Goal: Find specific page/section: Find specific page/section

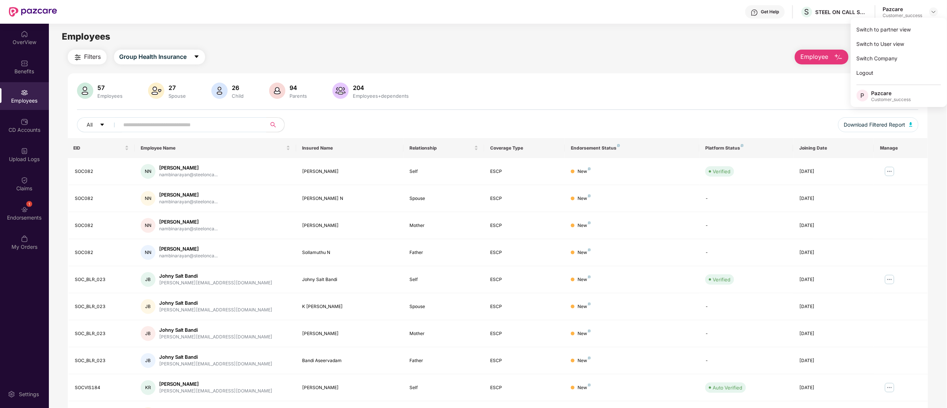
click at [897, 27] on div "Switch to partner view" at bounding box center [898, 29] width 96 height 14
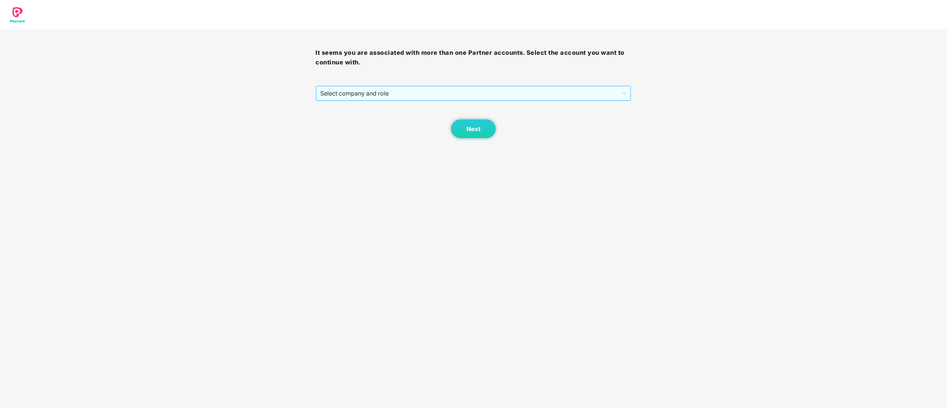
click at [336, 91] on span "Select company and role" at bounding box center [473, 93] width 306 height 14
click at [342, 120] on div "Pazcare - CUSTOMER_SUCCESS" at bounding box center [473, 120] width 307 height 8
click at [473, 130] on span "Next" at bounding box center [473, 128] width 14 height 7
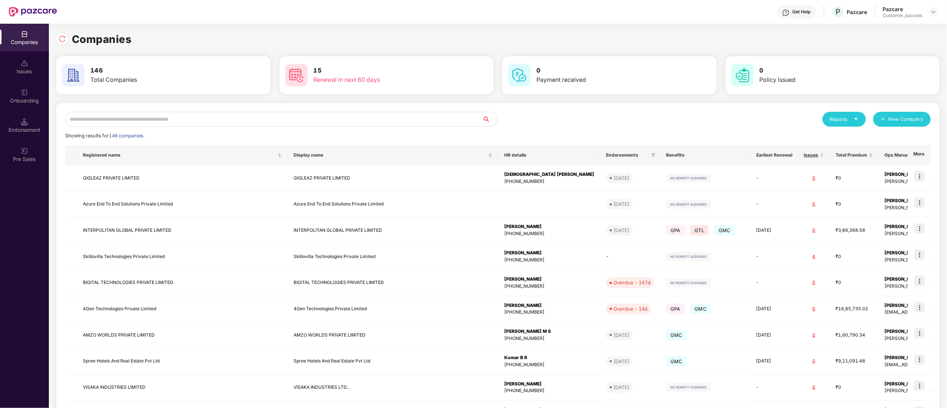
click at [133, 117] on input "text" at bounding box center [273, 119] width 417 height 15
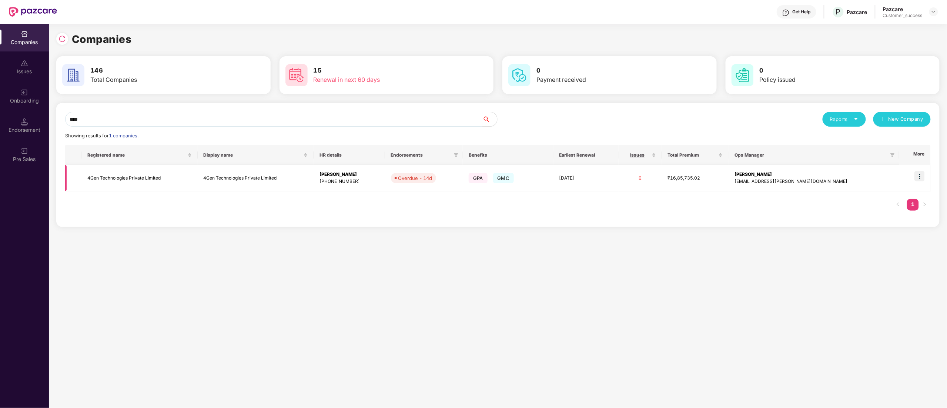
type input "****"
click at [922, 177] on img at bounding box center [919, 176] width 10 height 10
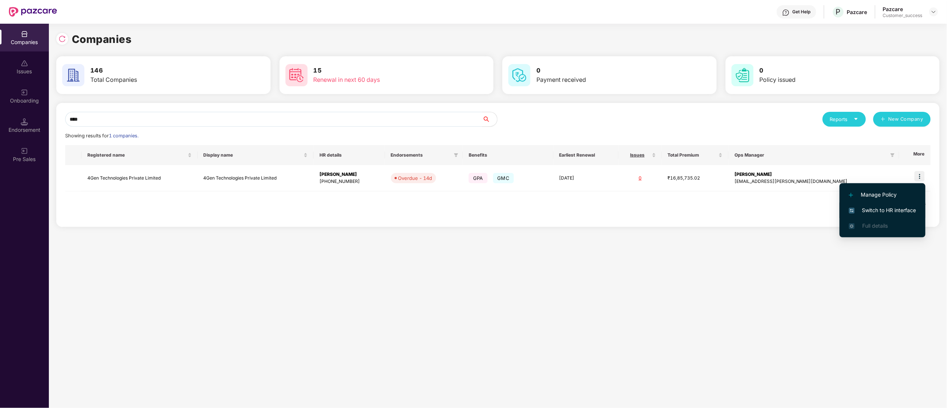
click at [886, 210] on span "Switch to HR interface" at bounding box center [882, 210] width 67 height 8
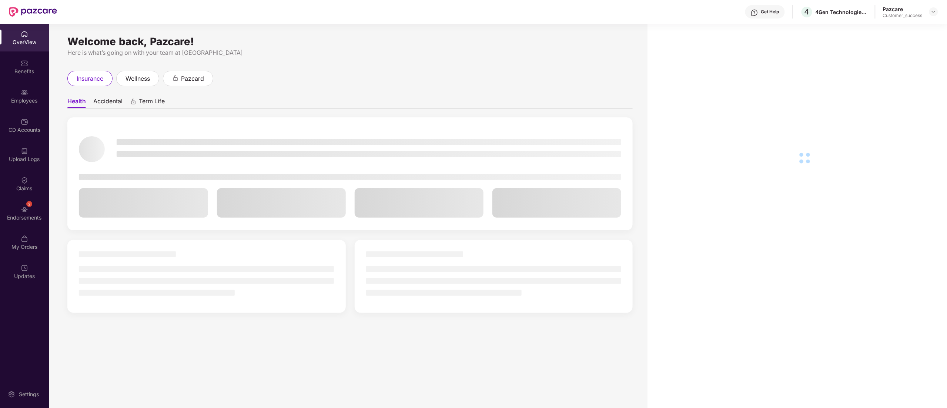
click at [19, 100] on div "Employees" at bounding box center [24, 100] width 49 height 7
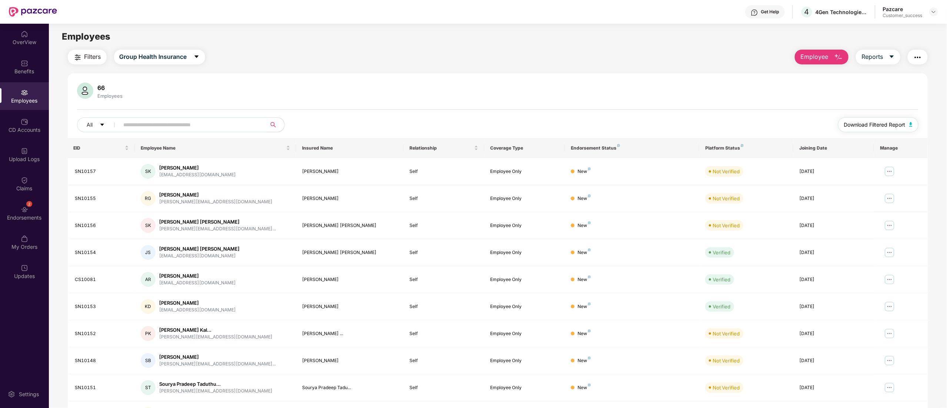
click at [860, 124] on span "Download Filtered Report" at bounding box center [874, 125] width 61 height 8
drag, startPoint x: 121, startPoint y: 125, endPoint x: 124, endPoint y: 123, distance: 3.9
click at [123, 124] on span at bounding box center [191, 124] width 152 height 15
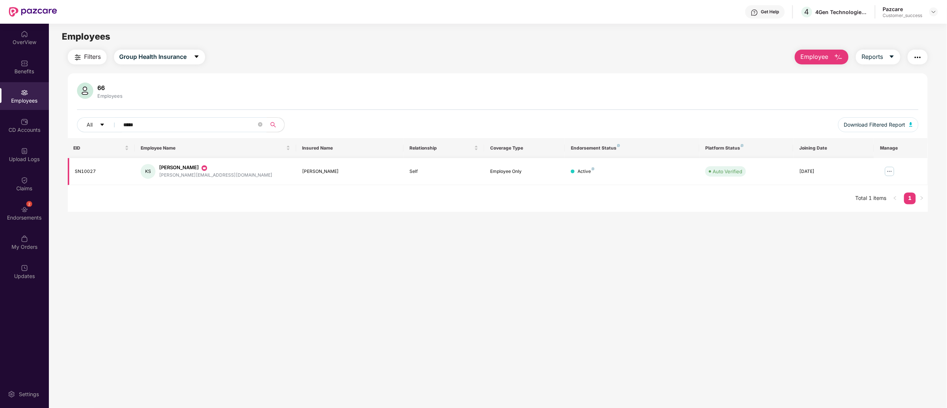
type input "*****"
click at [891, 173] on img at bounding box center [889, 171] width 12 height 12
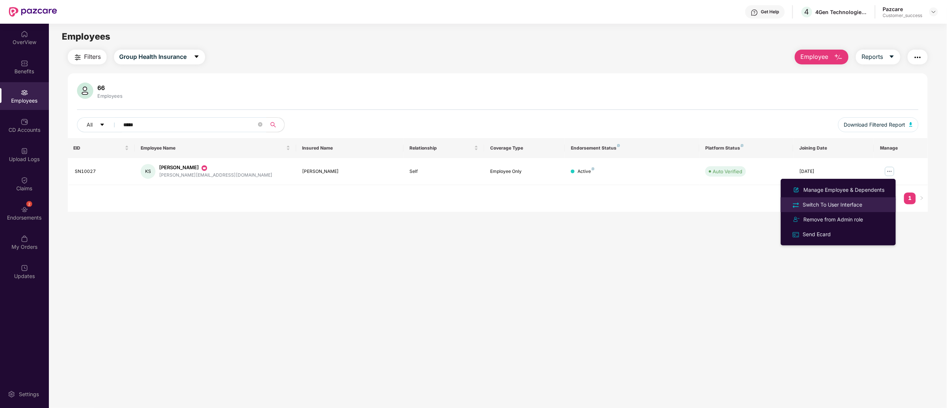
click at [844, 198] on li "Switch To User Interface" at bounding box center [838, 204] width 115 height 15
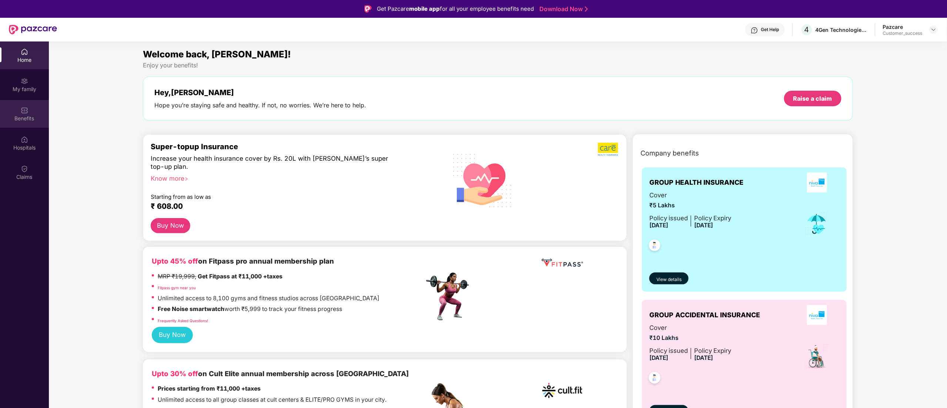
click at [21, 108] on img at bounding box center [24, 110] width 7 height 7
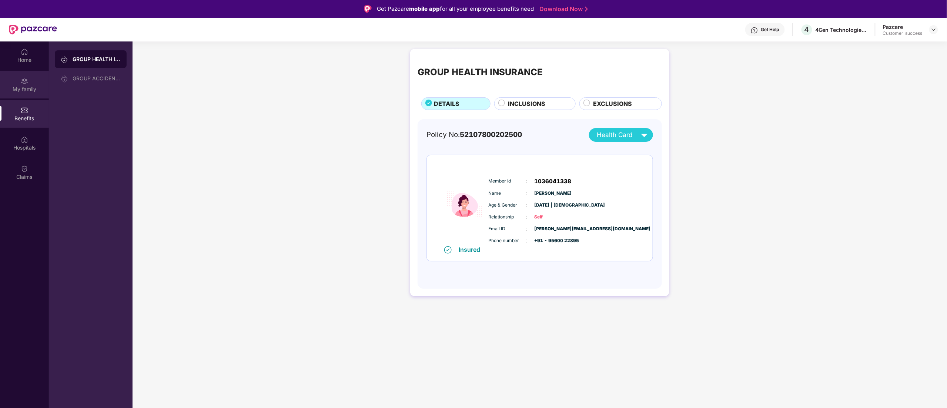
click at [21, 82] on img at bounding box center [24, 80] width 7 height 7
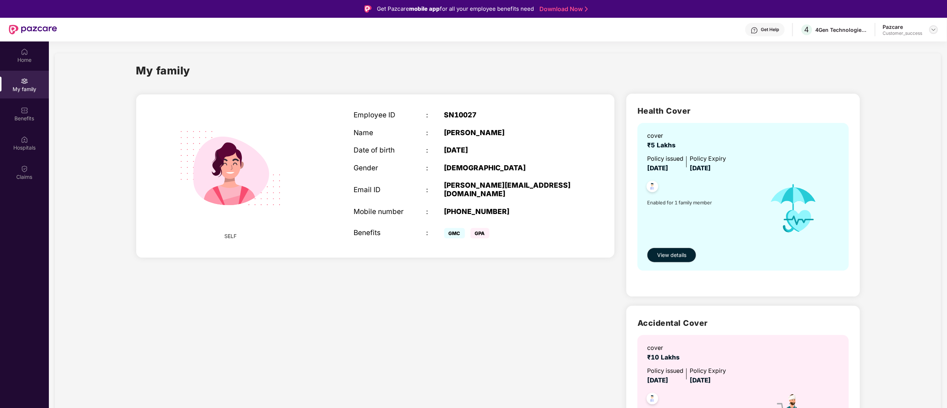
click at [933, 29] on img at bounding box center [933, 30] width 6 height 6
click at [897, 44] on div "Switch to partner view" at bounding box center [898, 47] width 96 height 14
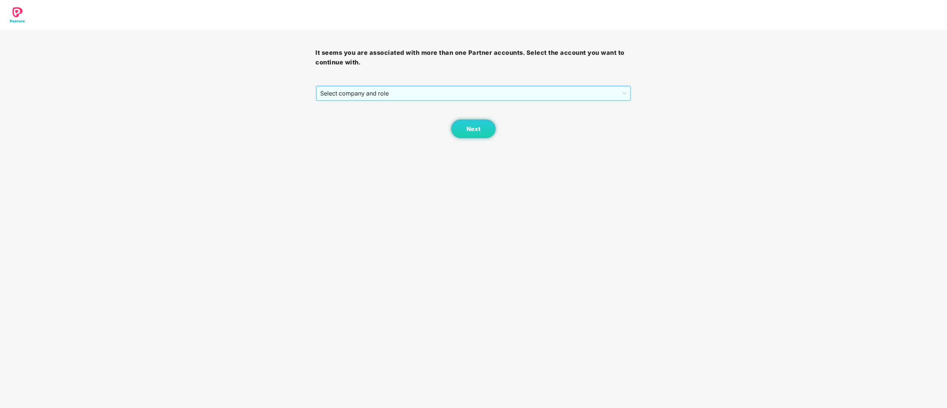
click at [362, 93] on span "Select company and role" at bounding box center [473, 93] width 306 height 14
click at [356, 117] on div "Pazcare - CUSTOMER_SUCCESS" at bounding box center [473, 120] width 307 height 8
click at [481, 127] on button "Next" at bounding box center [473, 129] width 44 height 19
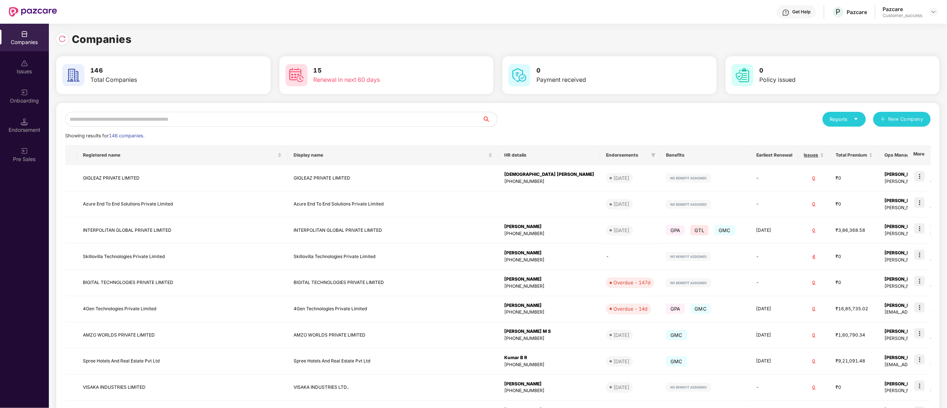
click at [133, 111] on div "Reports New Company Showing results for 146 companies. Registered name Display …" at bounding box center [497, 282] width 883 height 359
click at [134, 117] on input "text" at bounding box center [273, 119] width 417 height 15
click at [125, 112] on input "text" at bounding box center [273, 119] width 417 height 15
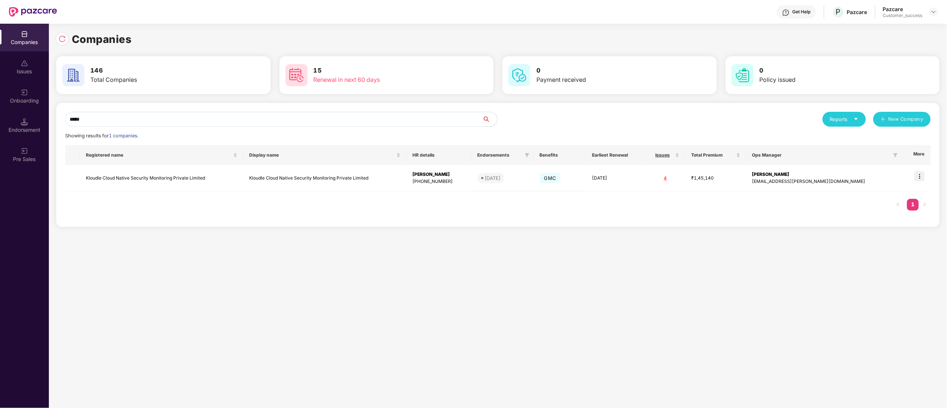
type input "*****"
click at [106, 117] on input "*****" at bounding box center [273, 119] width 417 height 15
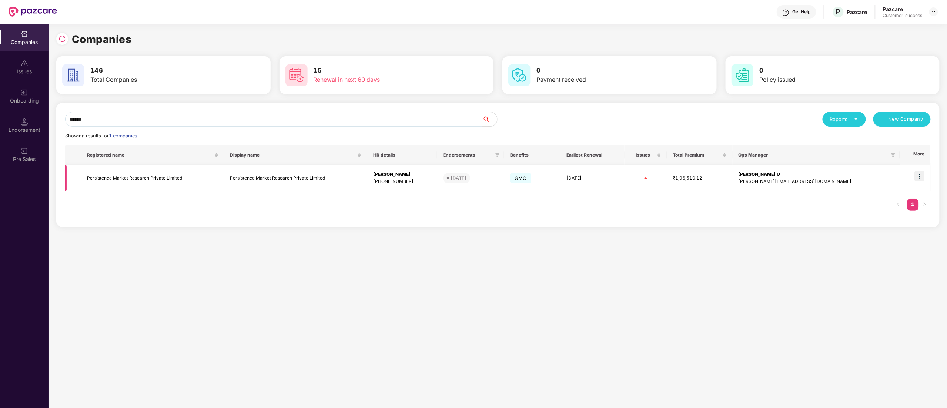
type input "******"
click at [920, 177] on img at bounding box center [919, 176] width 10 height 10
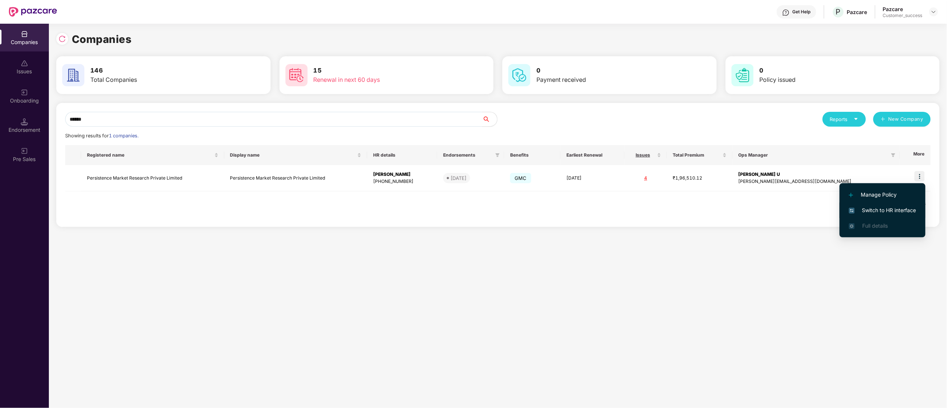
click at [889, 214] on li "Switch to HR interface" at bounding box center [882, 210] width 86 height 16
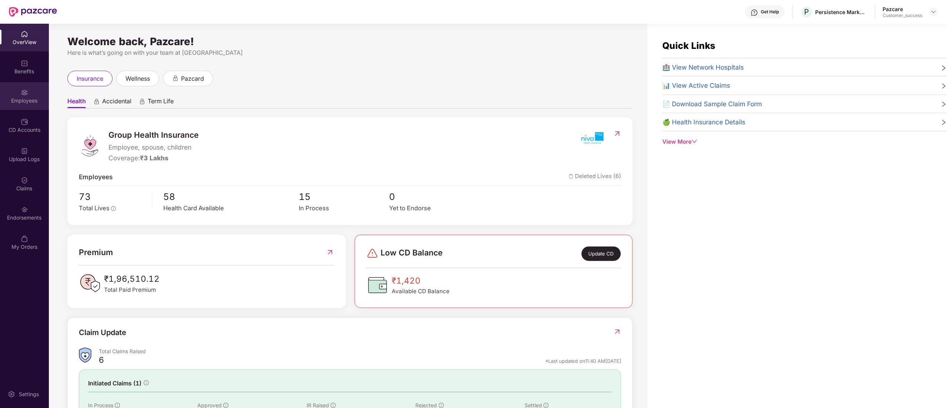
click at [14, 97] on div "Employees" at bounding box center [24, 100] width 49 height 7
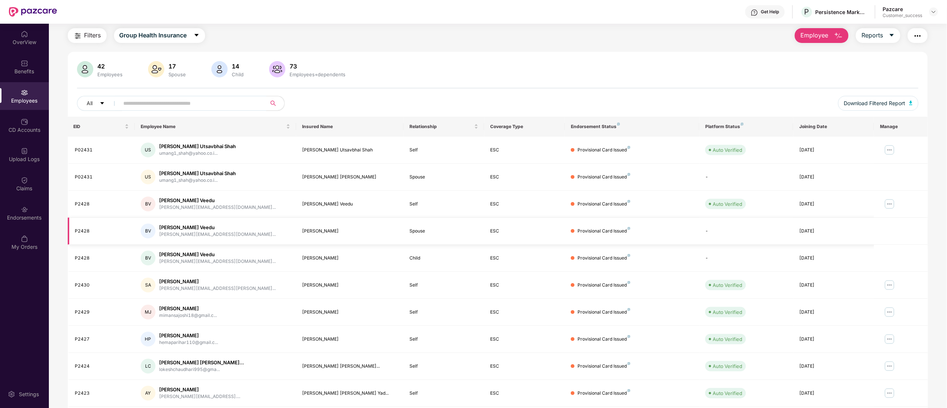
scroll to position [24, 0]
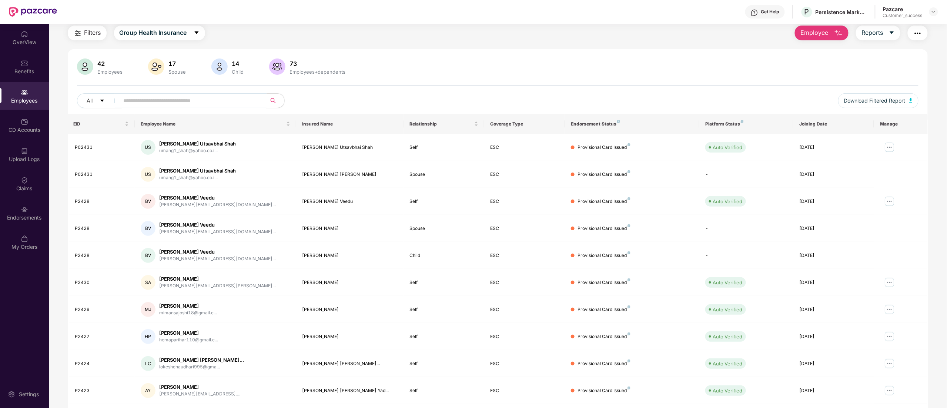
click at [169, 102] on input "text" at bounding box center [190, 100] width 133 height 11
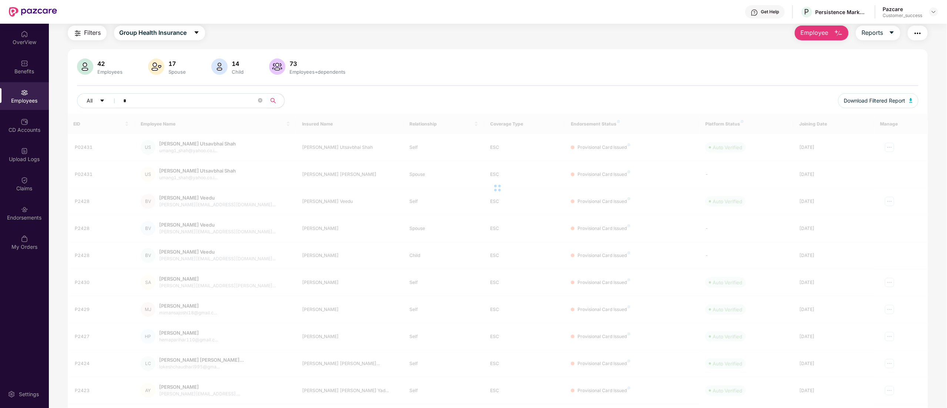
scroll to position [24, 0]
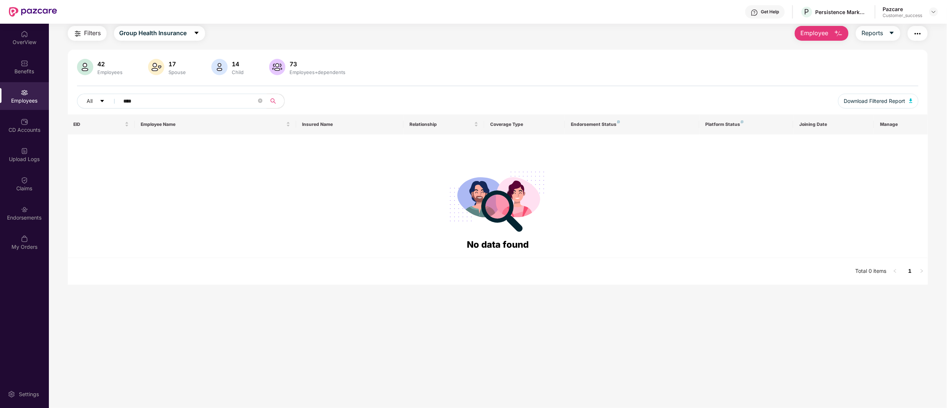
type input "*****"
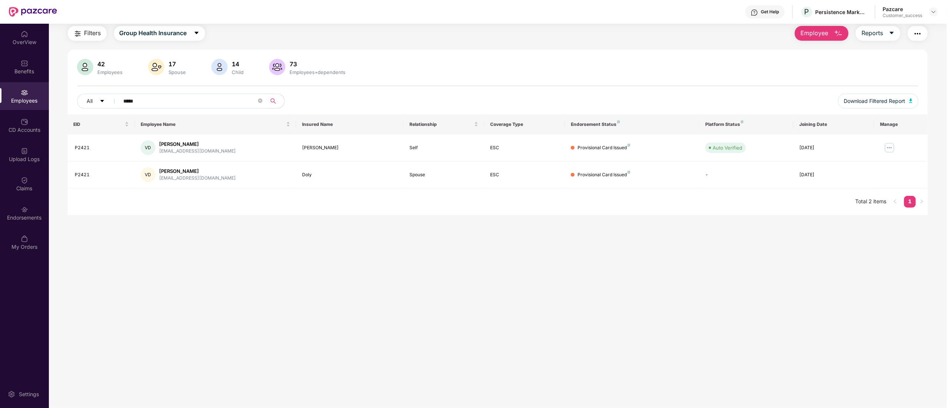
click at [147, 101] on input "*****" at bounding box center [190, 100] width 133 height 11
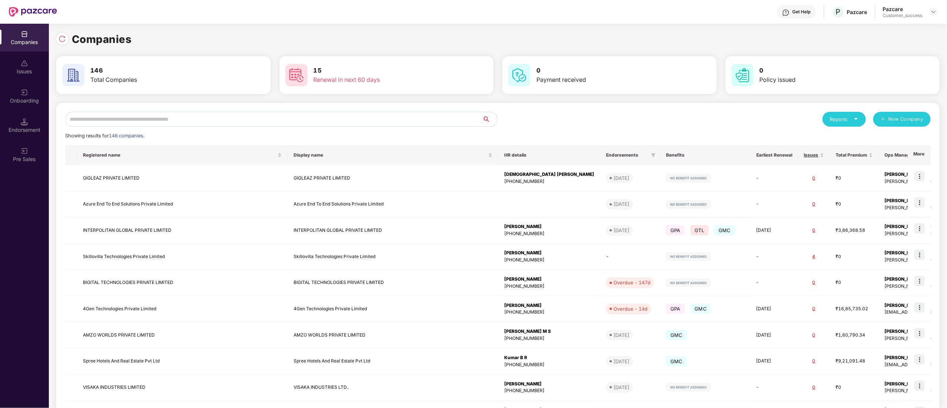
click at [101, 118] on input "text" at bounding box center [273, 119] width 417 height 15
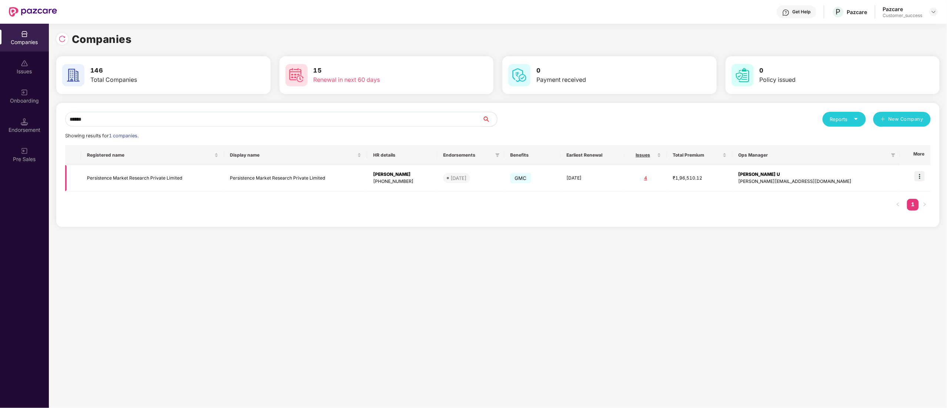
scroll to position [0, 0]
type input "******"
drag, startPoint x: 212, startPoint y: 185, endPoint x: 83, endPoint y: 176, distance: 129.5
click at [83, 176] on td "Persistence Market Research Private Limited" at bounding box center [152, 178] width 143 height 26
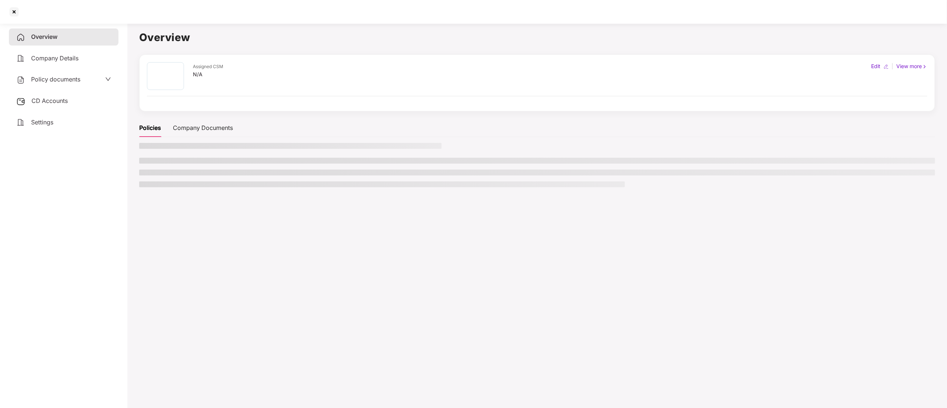
scroll to position [0, 0]
copy td "Persistence Market Research Private Limited"
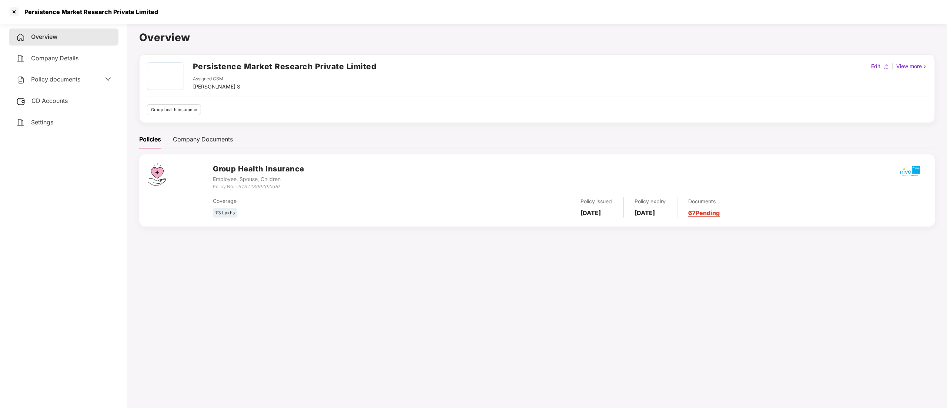
click at [285, 61] on h2 "Persistence Market Research Private Limited" at bounding box center [285, 66] width 184 height 12
copy h2 "Persistence Market Research Private Limited"
click at [11, 9] on div at bounding box center [14, 12] width 12 height 12
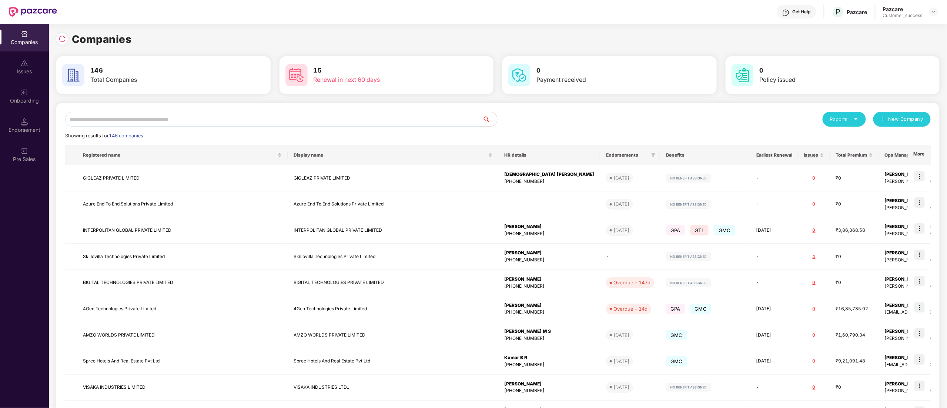
click at [222, 121] on input "text" at bounding box center [273, 119] width 417 height 15
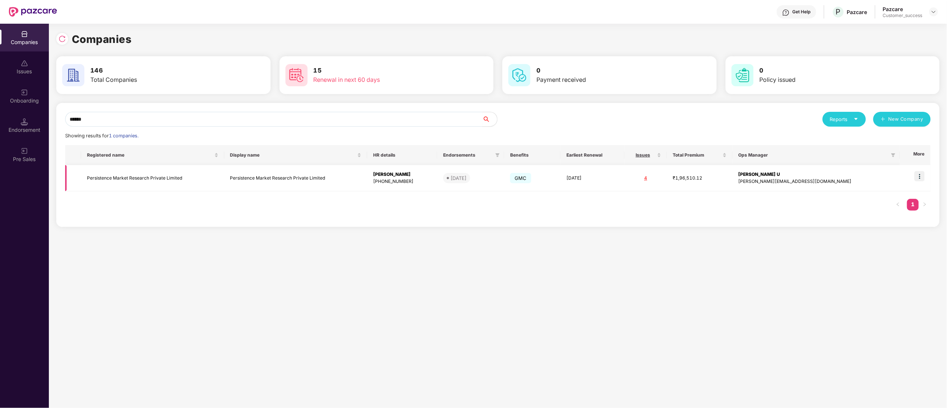
type input "******"
click at [917, 178] on img at bounding box center [919, 176] width 10 height 10
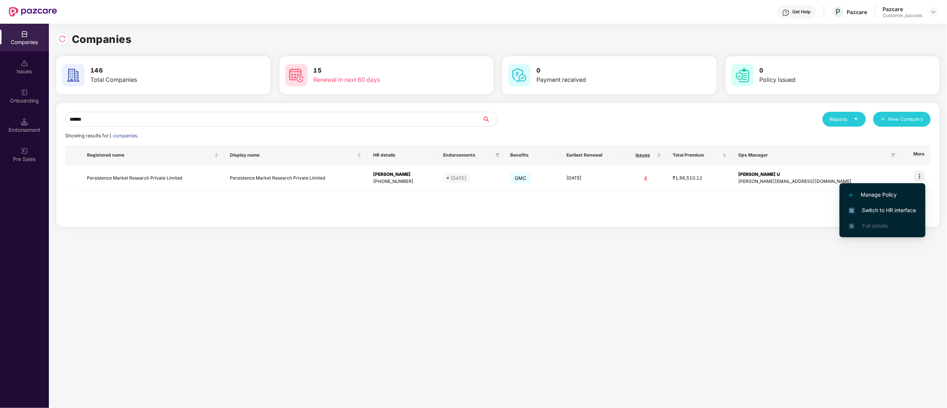
click at [902, 206] on span "Switch to HR interface" at bounding box center [882, 210] width 67 height 8
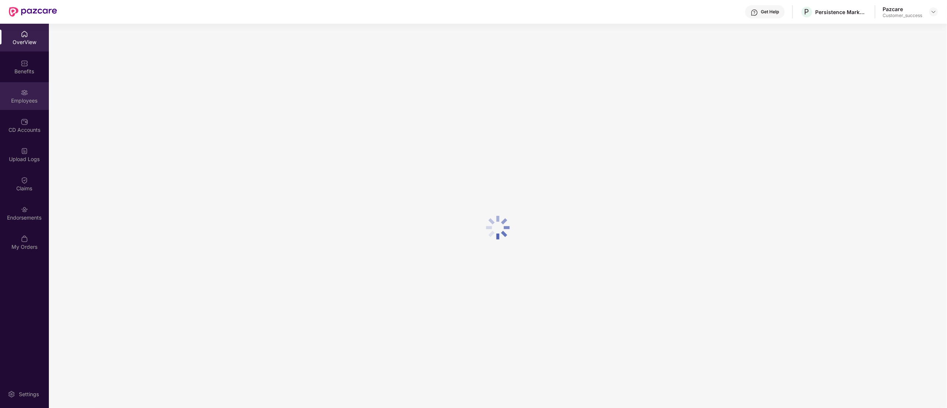
click at [29, 93] on div "Employees" at bounding box center [24, 96] width 49 height 28
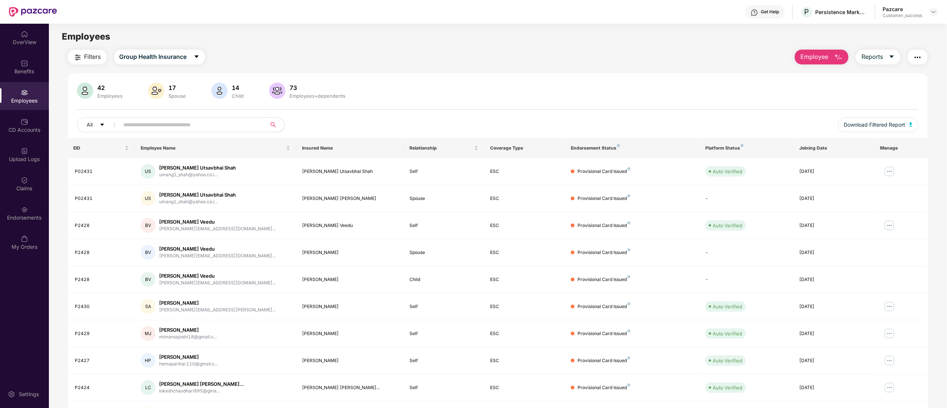
click at [189, 124] on input "text" at bounding box center [190, 124] width 133 height 11
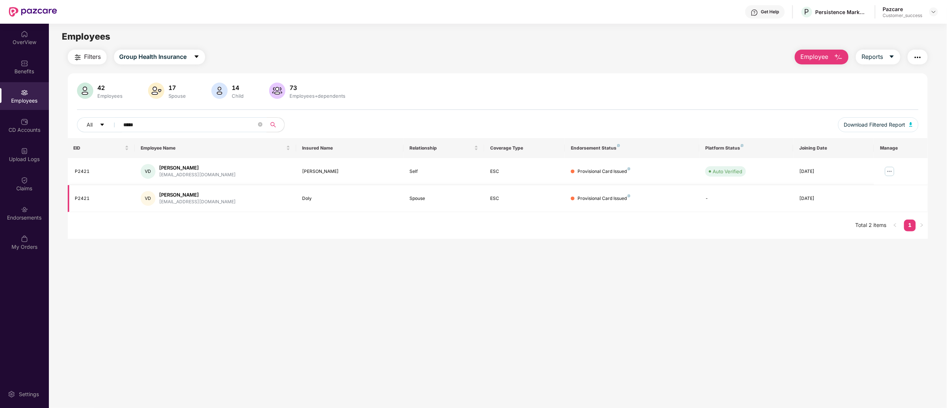
type input "*****"
click at [306, 198] on div "Doly" at bounding box center [349, 198] width 95 height 7
copy div "Doly"
drag, startPoint x: 935, startPoint y: 11, endPoint x: 906, endPoint y: 27, distance: 33.1
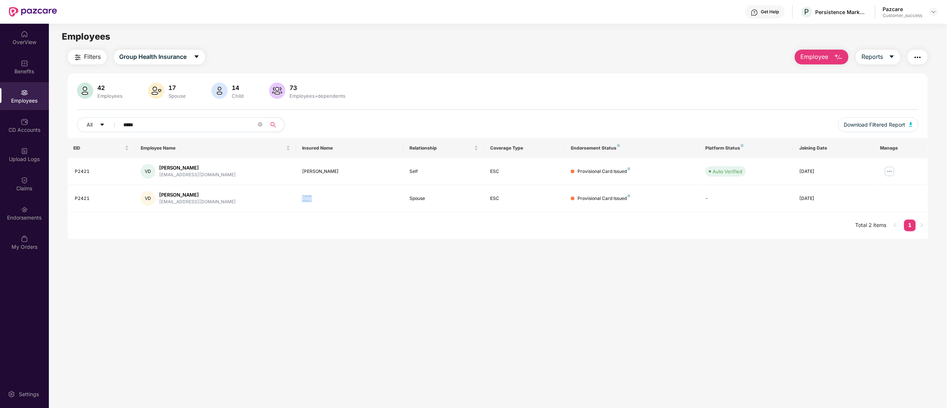
click at [936, 11] on img at bounding box center [933, 12] width 6 height 6
click at [902, 28] on div "Switch to partner view" at bounding box center [898, 29] width 96 height 14
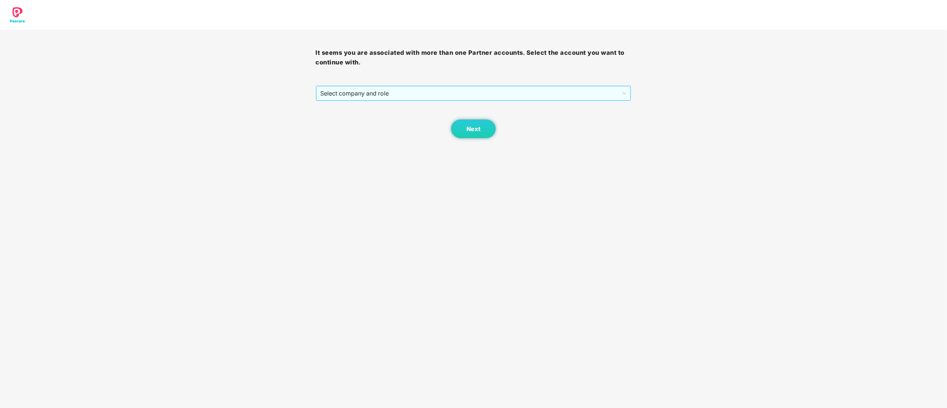
click at [323, 90] on span "Select company and role" at bounding box center [473, 93] width 306 height 14
click at [339, 121] on div "Pazcare - CUSTOMER_SUCCESS" at bounding box center [473, 120] width 307 height 8
click at [485, 127] on button "Next" at bounding box center [473, 129] width 44 height 19
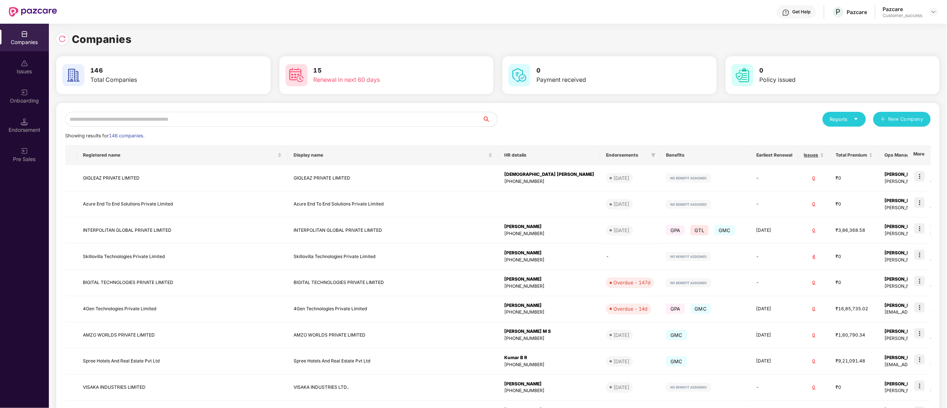
click at [161, 121] on input "text" at bounding box center [273, 119] width 417 height 15
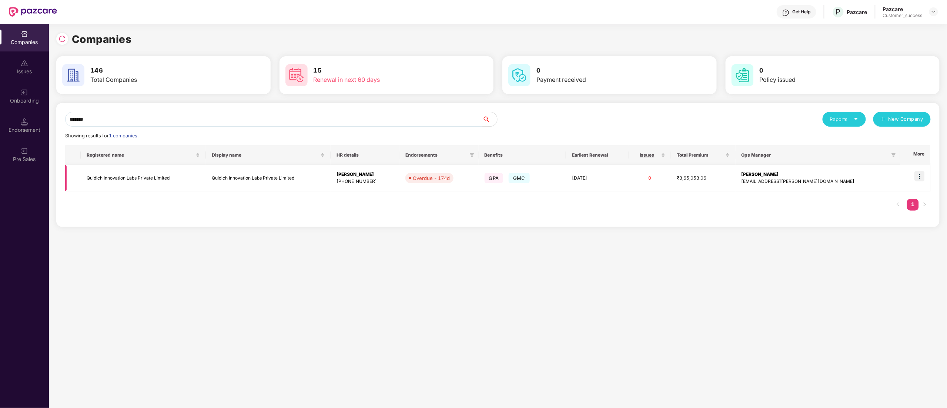
type input "*******"
click at [122, 183] on td "Quidich Innovation Labs Private Limited" at bounding box center [143, 178] width 125 height 26
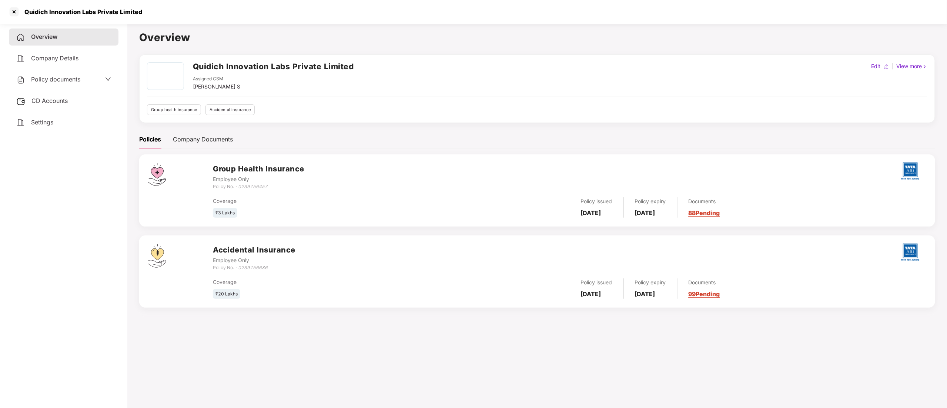
click at [54, 79] on span "Policy documents" at bounding box center [55, 78] width 49 height 7
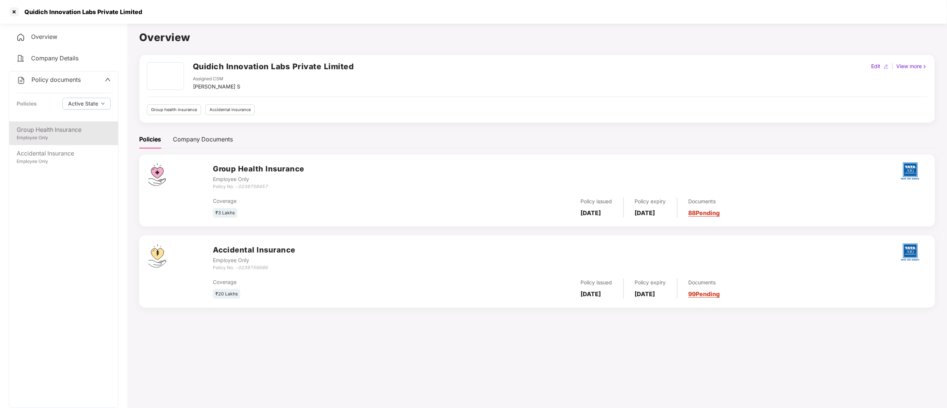
click at [43, 136] on div "Employee Only" at bounding box center [64, 137] width 94 height 7
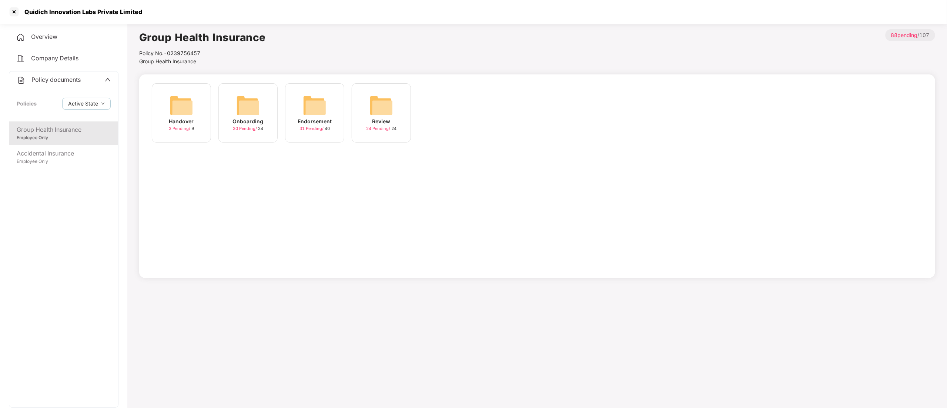
click at [310, 114] on img at bounding box center [315, 106] width 24 height 24
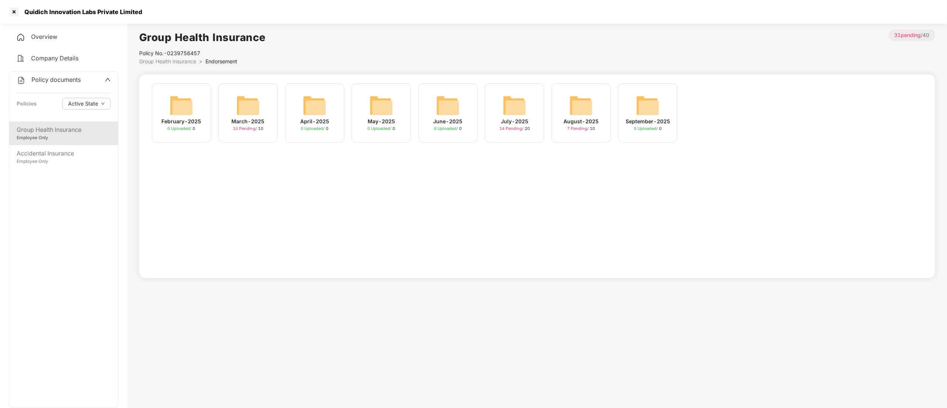
click at [595, 115] on div "August-2025 7 Pending / 10" at bounding box center [580, 112] width 59 height 59
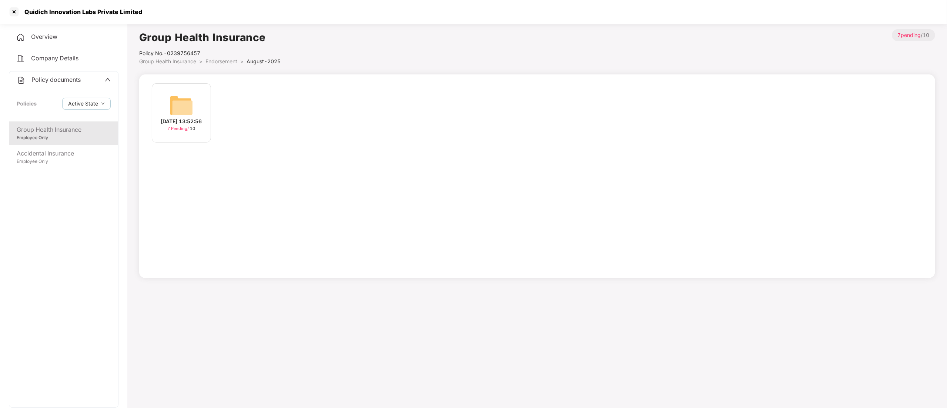
click at [185, 125] on div "[DATE] 13:52:56" at bounding box center [181, 121] width 41 height 8
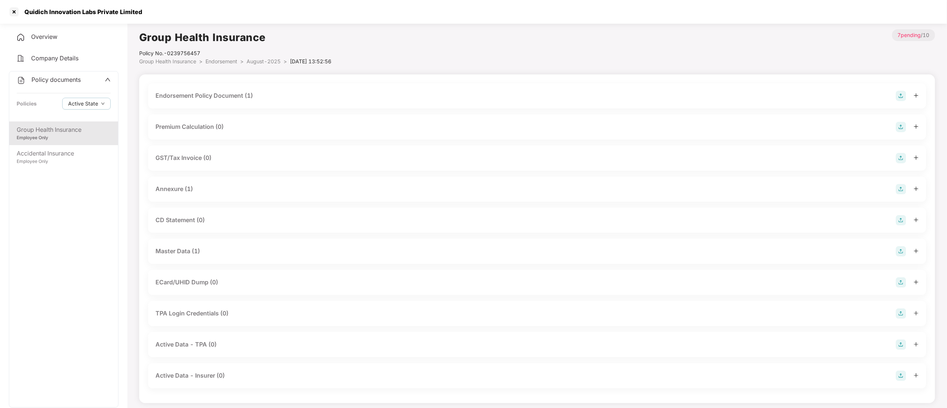
scroll to position [20, 0]
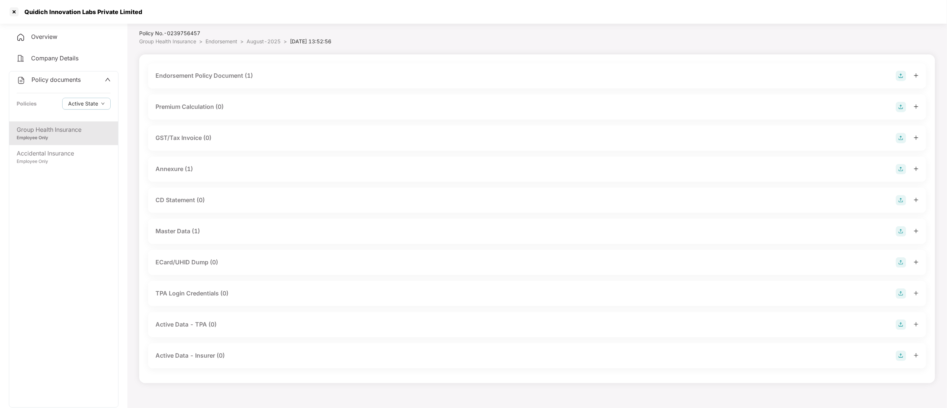
click at [182, 229] on div "Master Data (1)" at bounding box center [177, 230] width 44 height 9
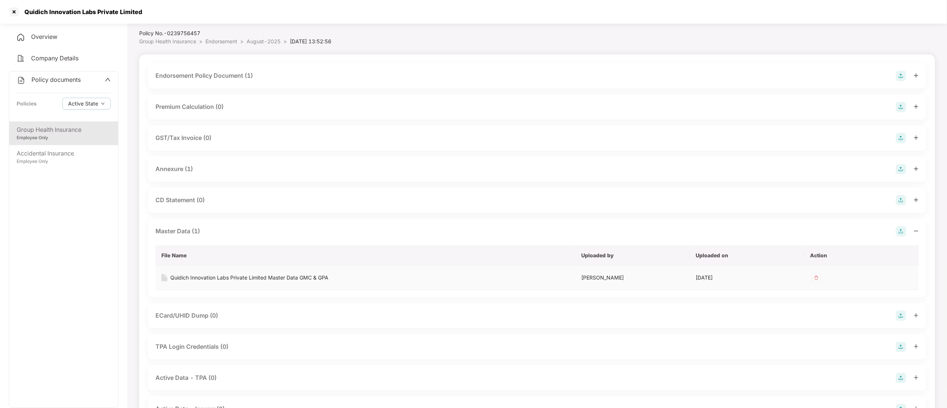
click at [258, 275] on div "Quidich Innovation Labs Private Limited Master Data GMC & GPA" at bounding box center [249, 277] width 158 height 8
click at [18, 13] on div at bounding box center [14, 12] width 12 height 12
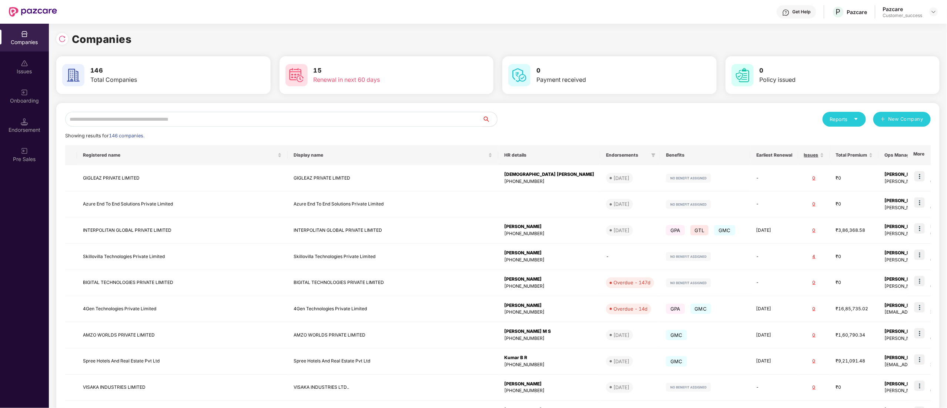
scroll to position [0, 0]
click at [96, 120] on input "text" at bounding box center [273, 119] width 417 height 15
paste input "**********"
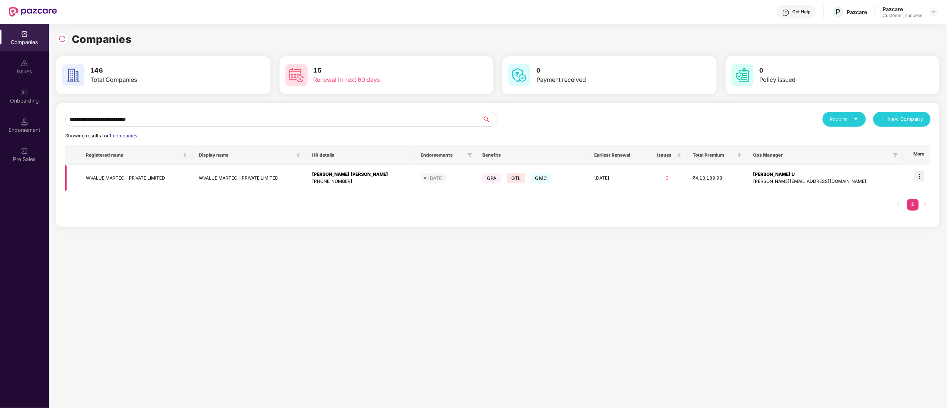
type input "**********"
click at [922, 177] on img at bounding box center [919, 176] width 10 height 10
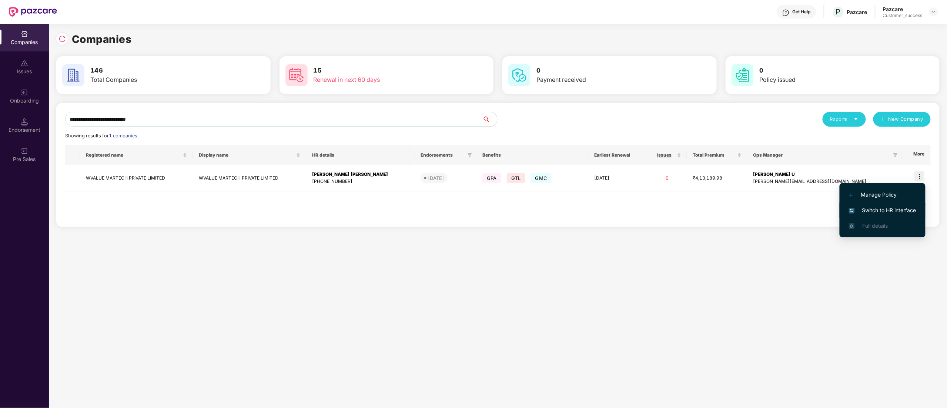
click at [884, 212] on span "Switch to HR interface" at bounding box center [882, 210] width 67 height 8
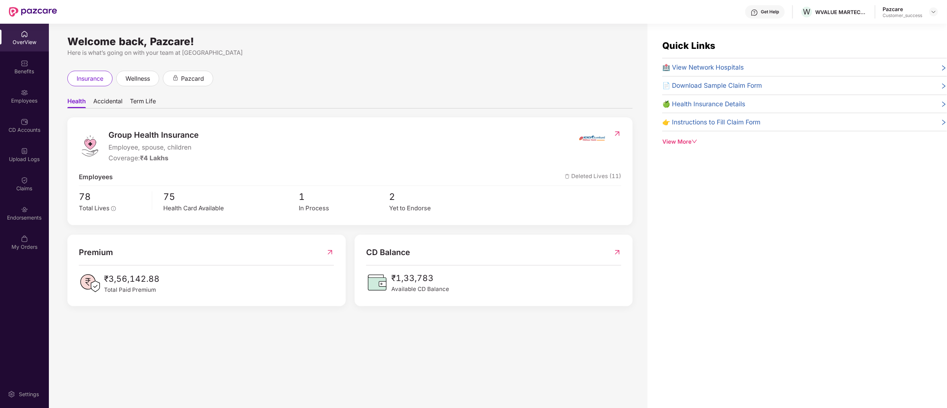
click at [6, 91] on div "Employees" at bounding box center [24, 96] width 49 height 28
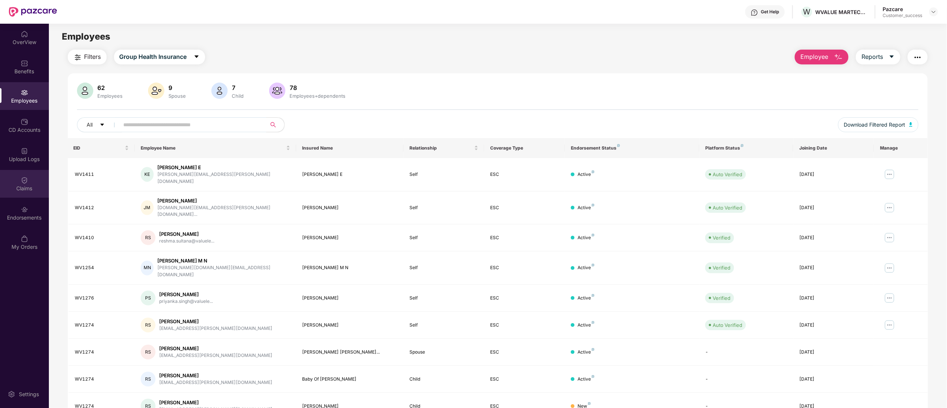
click at [27, 187] on div "Claims" at bounding box center [24, 188] width 49 height 7
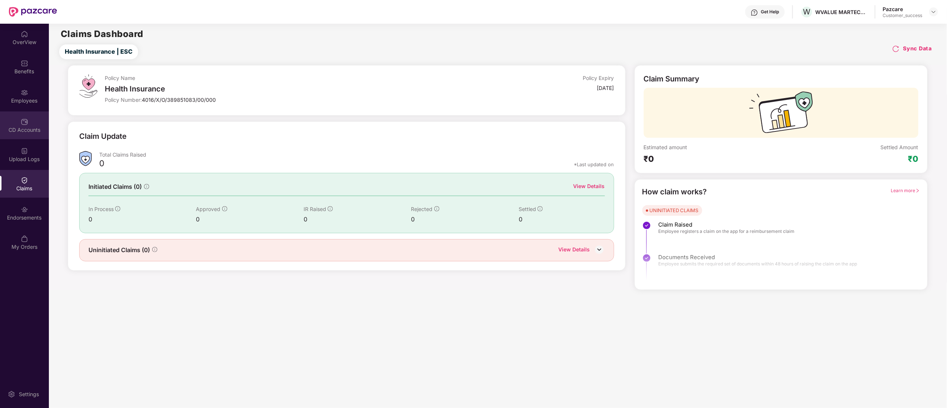
click at [15, 124] on div "CD Accounts" at bounding box center [24, 125] width 49 height 28
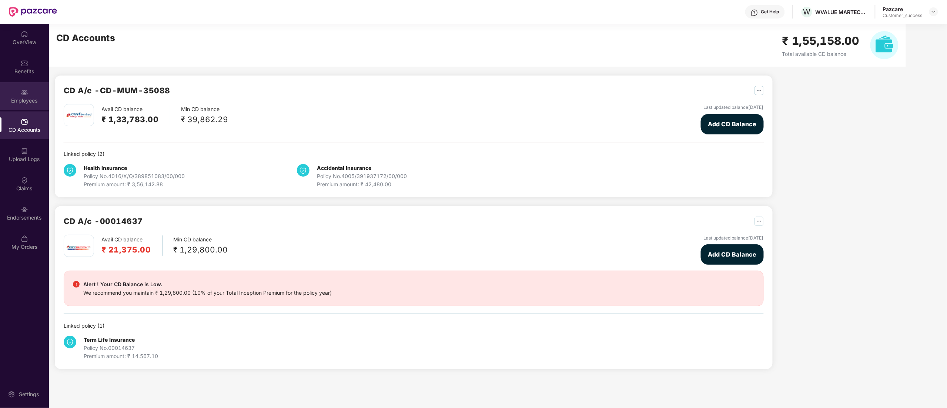
click at [20, 97] on div "Employees" at bounding box center [24, 100] width 49 height 7
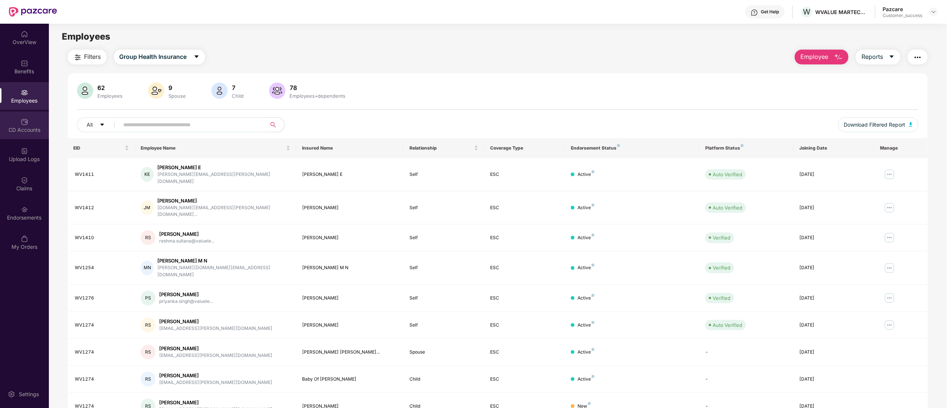
click at [21, 131] on div "CD Accounts" at bounding box center [24, 129] width 49 height 7
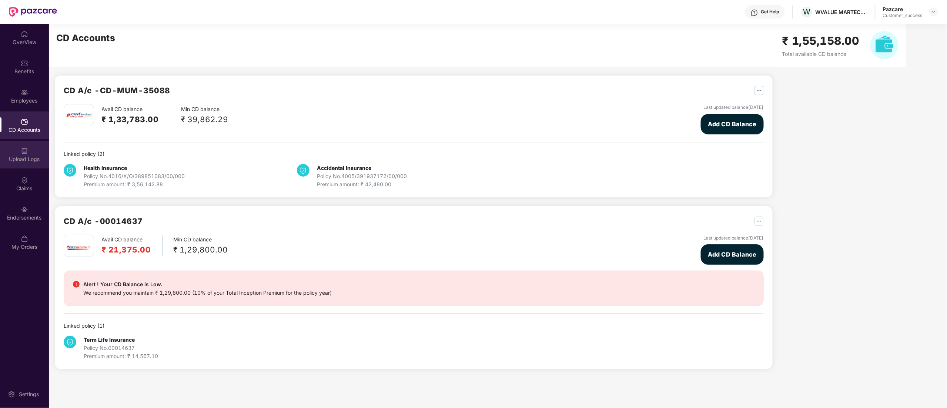
click at [24, 158] on div "Upload Logs" at bounding box center [24, 158] width 49 height 7
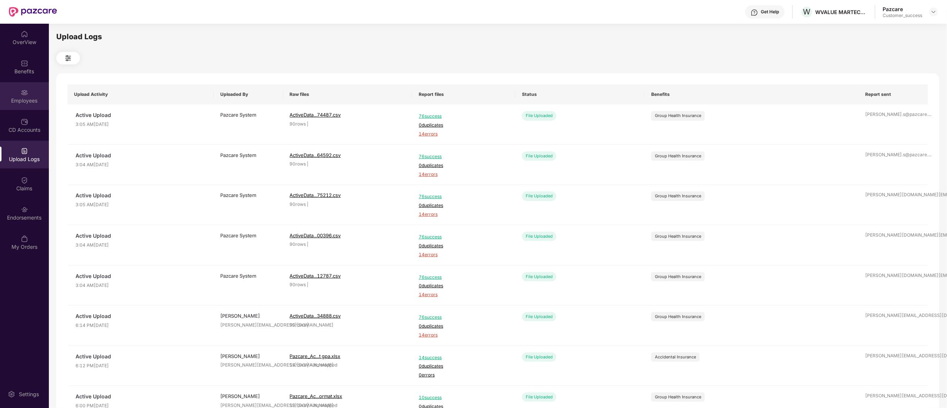
click at [28, 97] on div "Employees" at bounding box center [24, 100] width 49 height 7
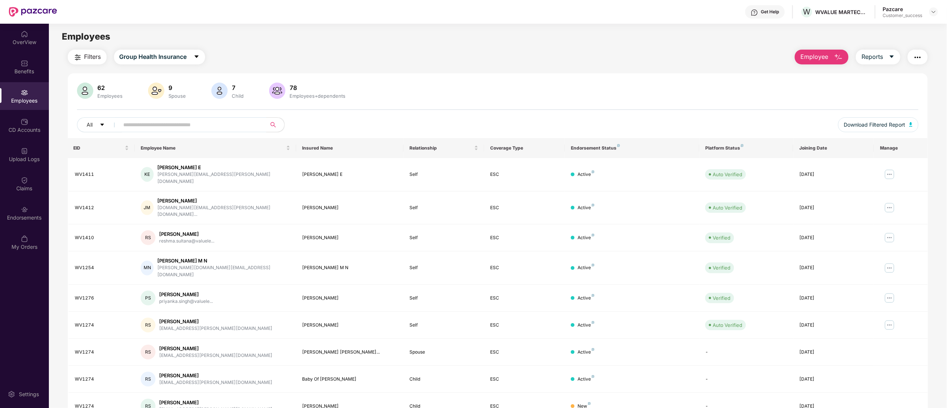
click at [26, 99] on div "Employees" at bounding box center [24, 100] width 49 height 7
click at [934, 11] on img at bounding box center [933, 12] width 6 height 6
click at [890, 32] on div "Switch to partner view" at bounding box center [898, 29] width 96 height 14
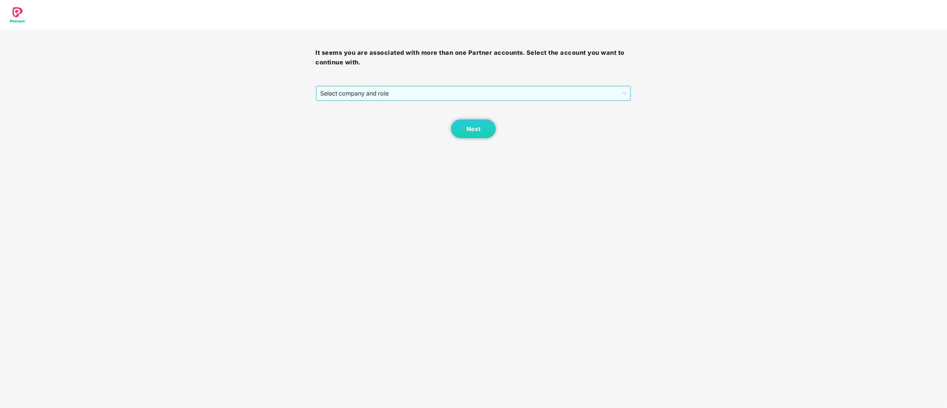
click at [330, 96] on span "Select company and role" at bounding box center [473, 93] width 306 height 14
click at [338, 124] on div "Pazcare - CUSTOMER_SUCCESS" at bounding box center [473, 120] width 307 height 8
click at [460, 130] on button "Next" at bounding box center [473, 129] width 44 height 19
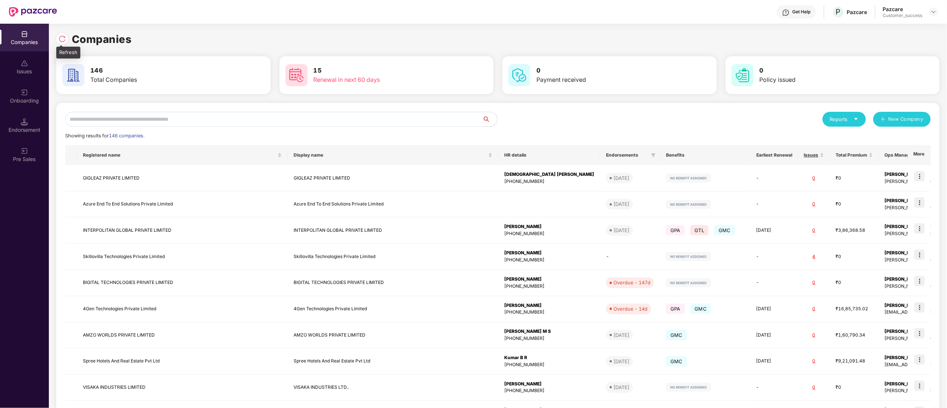
click at [67, 36] on div at bounding box center [62, 39] width 12 height 12
click at [110, 117] on input "text" at bounding box center [273, 119] width 417 height 15
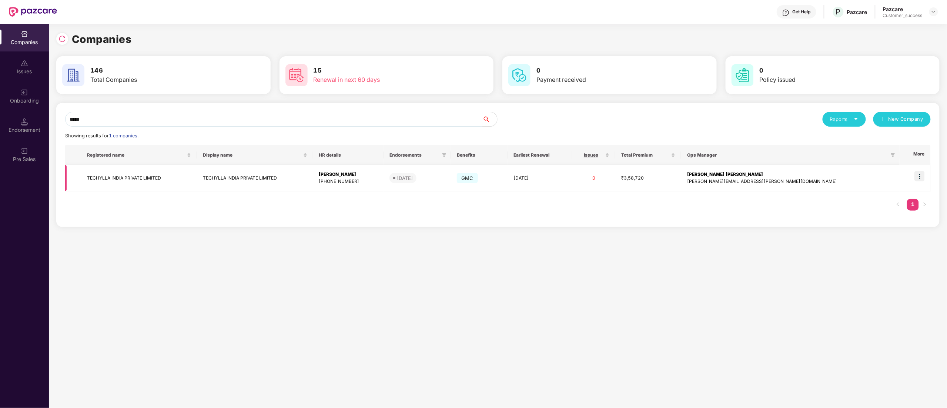
type input "*****"
click at [919, 178] on img at bounding box center [919, 176] width 10 height 10
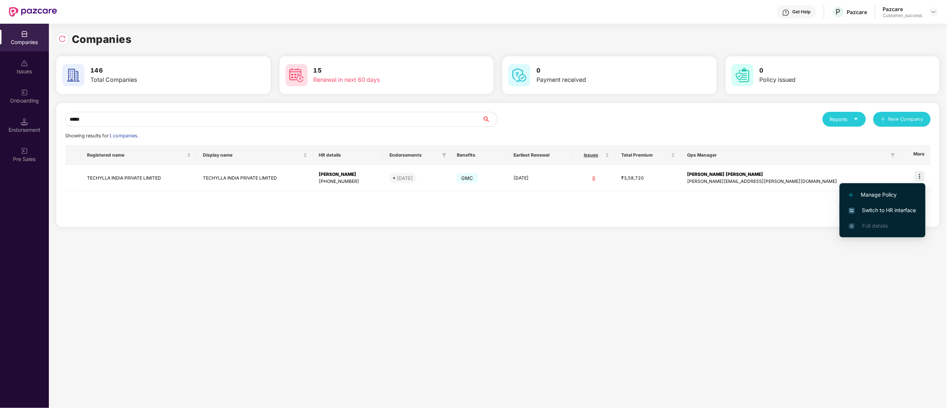
click at [890, 211] on span "Switch to HR interface" at bounding box center [882, 210] width 67 height 8
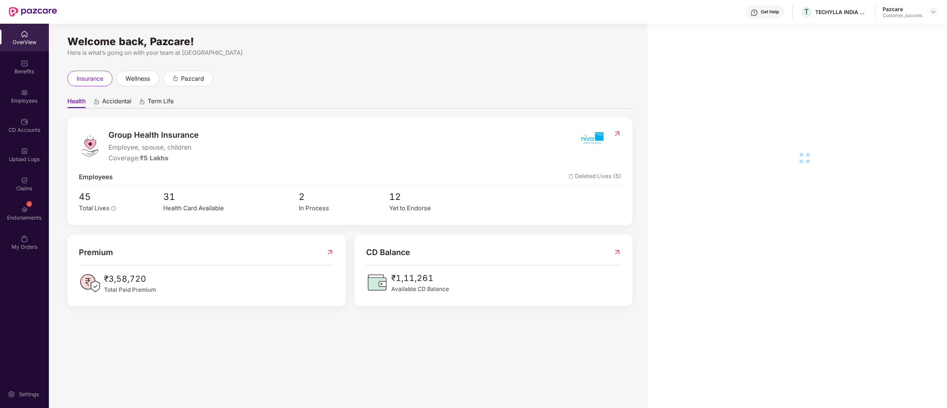
click at [29, 213] on div "3 Endorsements" at bounding box center [24, 213] width 49 height 28
